Goal: Task Accomplishment & Management: Complete application form

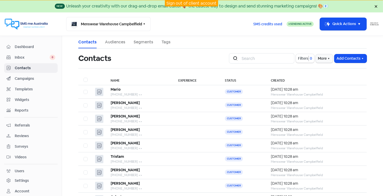
click at [181, 2] on link "Sign out of client account" at bounding box center [192, 3] width 50 height 5
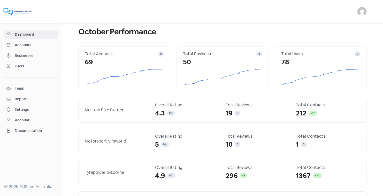
click at [20, 55] on span "Businesses" at bounding box center [35, 55] width 41 height 5
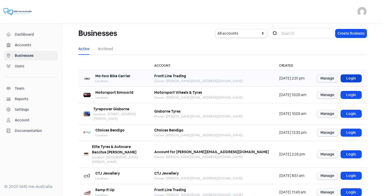
click at [350, 77] on link "Login" at bounding box center [351, 79] width 21 height 8
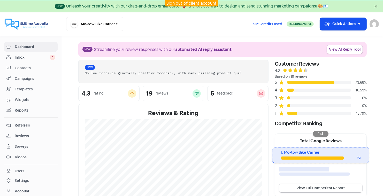
click at [21, 67] on span "Contacts" at bounding box center [35, 67] width 41 height 5
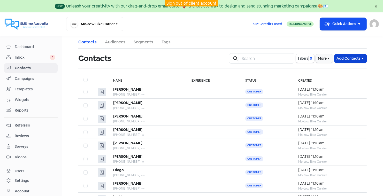
click at [343, 58] on button "Add Contacts" at bounding box center [351, 58] width 32 height 9
click at [324, 79] on button "Import contact (basic)" at bounding box center [337, 80] width 60 height 10
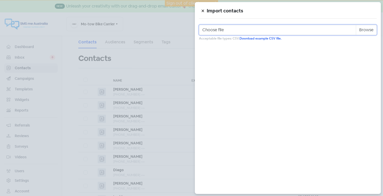
click at [225, 31] on input "Choose file" at bounding box center [288, 30] width 178 height 10
type input "C:\fakepath\motow_sales_we1010.csv"
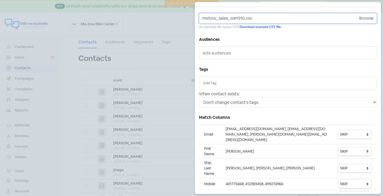
scroll to position [14, 0]
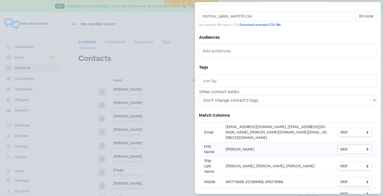
click at [349, 145] on select "SKIP First name Last name Mobile number Email address Contact status" at bounding box center [355, 149] width 34 height 9
select select "first_name"
click at [351, 178] on select "SKIP First name Last name Mobile number Email address Contact status" at bounding box center [355, 182] width 34 height 9
select select "phone"
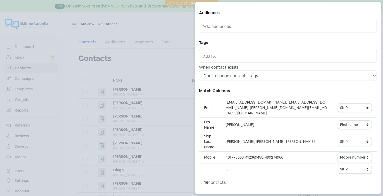
scroll to position [49, 0]
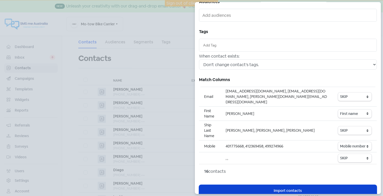
click at [298, 188] on span "Import contacts" at bounding box center [288, 190] width 28 height 5
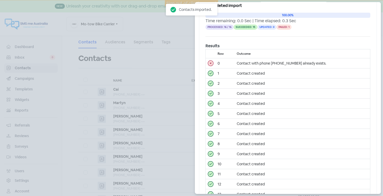
scroll to position [0, 0]
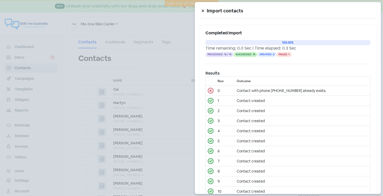
click at [202, 10] on icon at bounding box center [203, 10] width 3 height 3
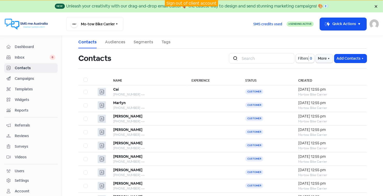
click at [187, 3] on link "Sign out of client account" at bounding box center [192, 3] width 50 height 5
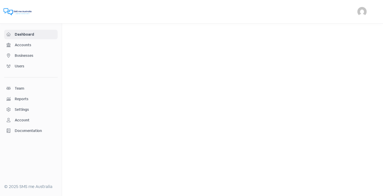
click at [32, 55] on span "Businesses" at bounding box center [35, 55] width 41 height 5
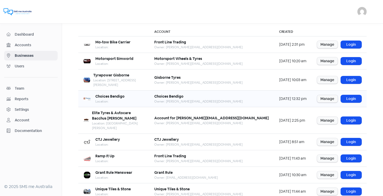
scroll to position [36, 0]
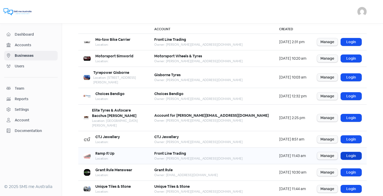
click at [348, 152] on link "Login" at bounding box center [351, 156] width 21 height 8
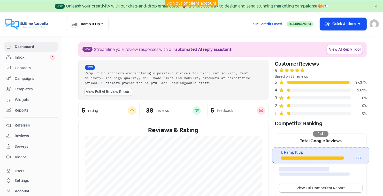
click at [22, 66] on span "Contacts" at bounding box center [35, 67] width 41 height 5
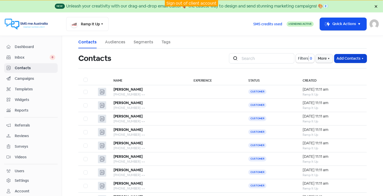
click at [345, 55] on button "Add Contacts" at bounding box center [351, 58] width 32 height 9
click at [327, 79] on button "Import contact (basic)" at bounding box center [337, 80] width 60 height 10
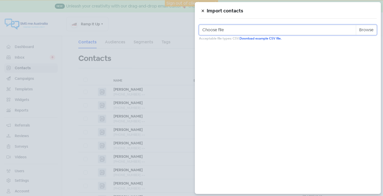
click at [236, 29] on input "Choose file" at bounding box center [288, 30] width 178 height 10
type input "C:\fakepath\rampitup_sales_we1010.csv"
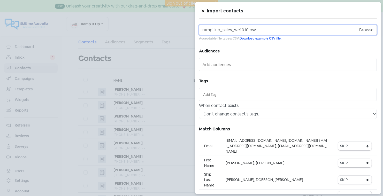
scroll to position [57, 0]
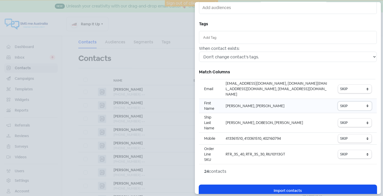
click at [354, 102] on select "SKIP First name Last name Mobile number Email address Contact status" at bounding box center [355, 106] width 34 height 9
select select "first_name"
click at [348, 135] on select "SKIP First name Last name Mobile number Email address Contact status" at bounding box center [355, 139] width 34 height 9
select select "phone"
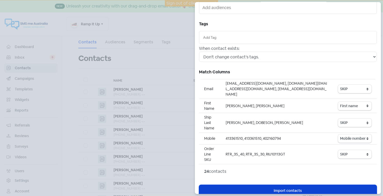
click at [300, 188] on span "Import contacts" at bounding box center [288, 190] width 28 height 5
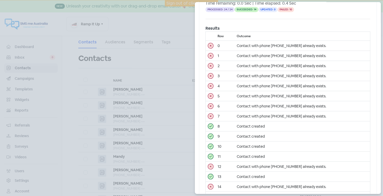
scroll to position [0, 0]
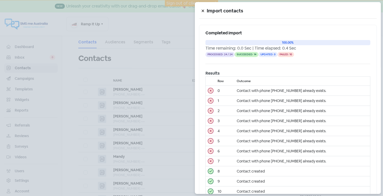
click at [203, 9] on icon at bounding box center [203, 10] width 3 height 3
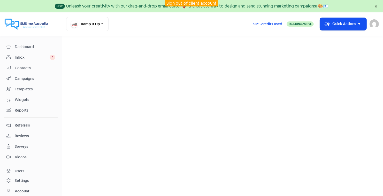
click at [183, 2] on link "Sign out of client account" at bounding box center [192, 3] width 50 height 5
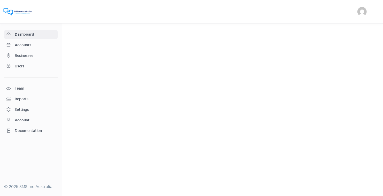
click at [21, 56] on span "Businesses" at bounding box center [35, 55] width 41 height 5
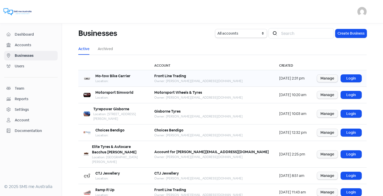
scroll to position [63, 0]
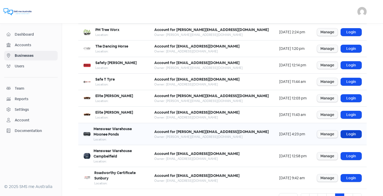
click at [349, 131] on link "Login" at bounding box center [351, 135] width 21 height 8
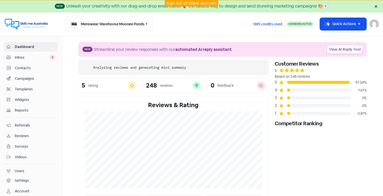
click at [26, 67] on span "Contacts" at bounding box center [35, 67] width 41 height 5
